Goal: Information Seeking & Learning: Compare options

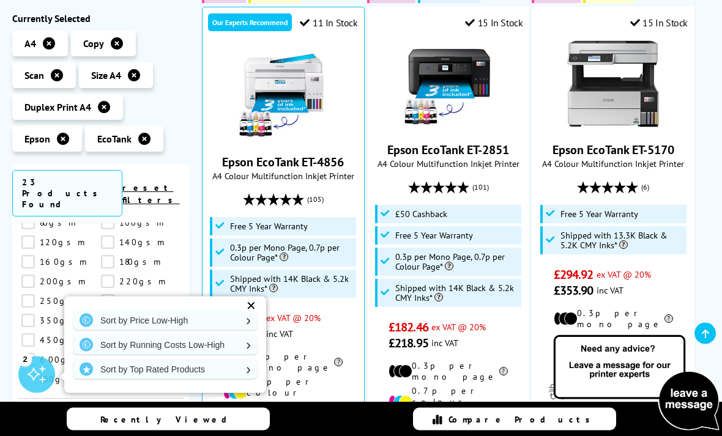
scroll to position [822, 0]
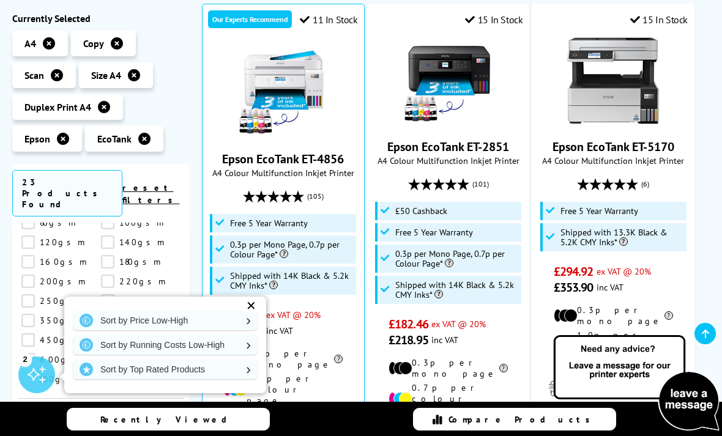
click at [255, 315] on div "✕" at bounding box center [250, 305] width 17 height 17
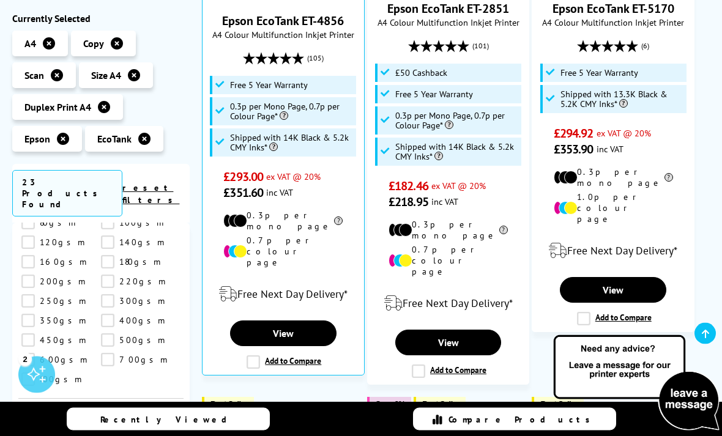
scroll to position [960, 0]
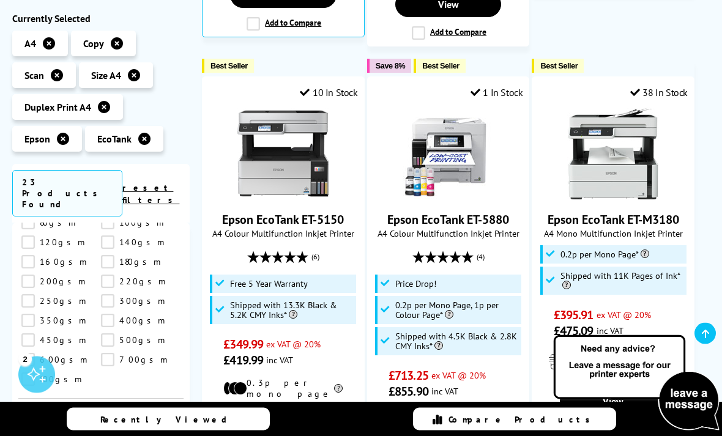
scroll to position [1299, 0]
